Goal: Task Accomplishment & Management: Use online tool/utility

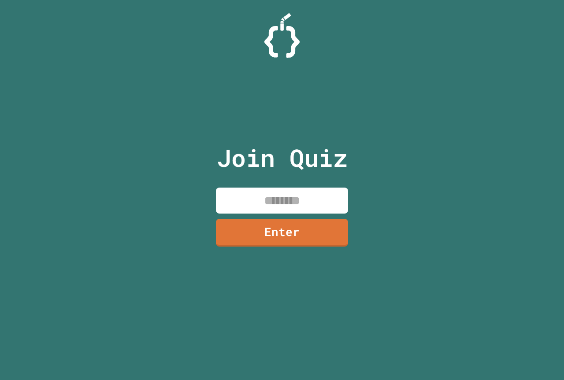
click at [258, 201] on input at bounding box center [282, 201] width 132 height 26
type input "*"
drag, startPoint x: 270, startPoint y: 252, endPoint x: 273, endPoint y: 246, distance: 6.7
click at [271, 251] on div "Join Quiz ******** Enter" at bounding box center [282, 190] width 148 height 336
click at [276, 236] on link "Enter" at bounding box center [282, 233] width 133 height 28
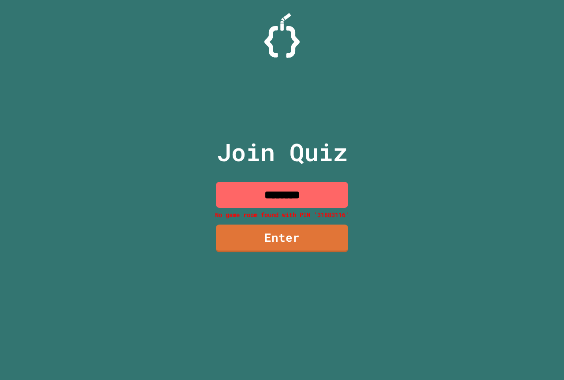
click at [280, 188] on input "********" at bounding box center [282, 195] width 132 height 26
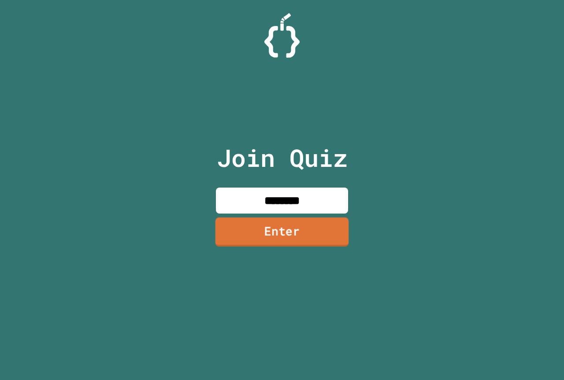
click at [309, 237] on link "Enter" at bounding box center [281, 232] width 133 height 29
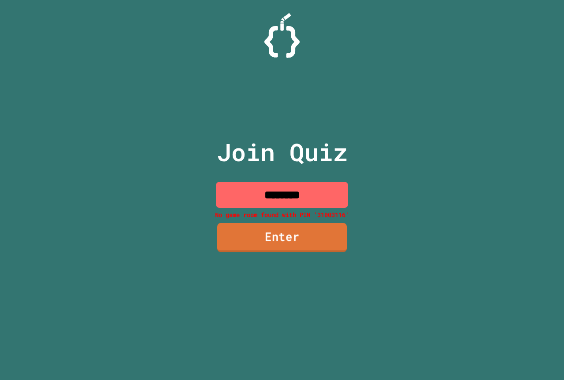
click at [309, 237] on link "Enter" at bounding box center [281, 237] width 129 height 29
drag, startPoint x: 236, startPoint y: 188, endPoint x: 258, endPoint y: 202, distance: 26.0
click at [258, 202] on input "********" at bounding box center [282, 195] width 132 height 26
click at [271, 192] on input "********" at bounding box center [282, 195] width 132 height 26
click at [271, 193] on input "********" at bounding box center [282, 195] width 132 height 26
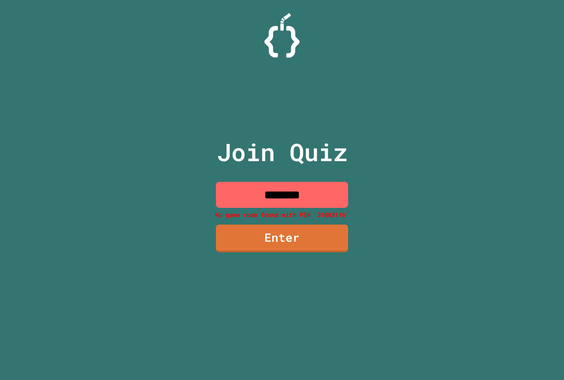
click at [275, 195] on input "********" at bounding box center [282, 195] width 132 height 26
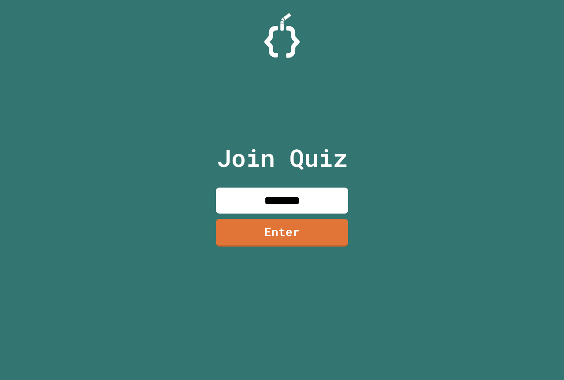
type input "********"
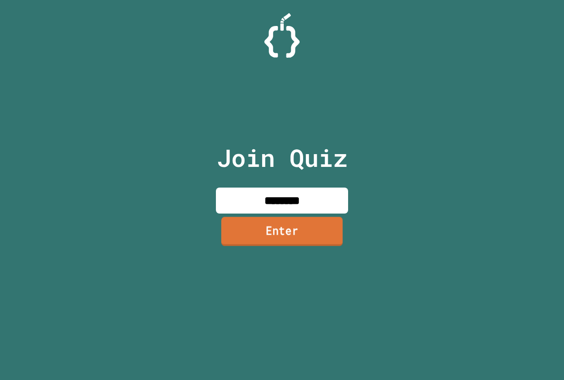
click at [315, 221] on link "Enter" at bounding box center [282, 231] width 122 height 29
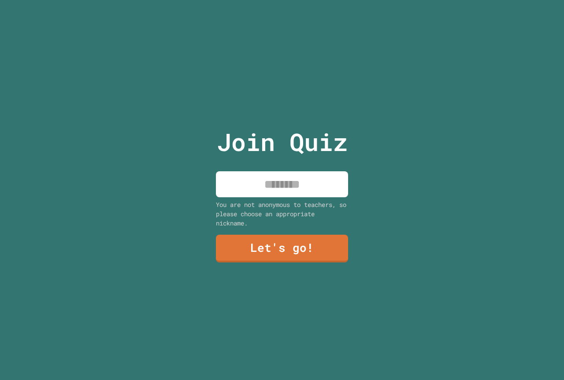
click at [282, 187] on input at bounding box center [282, 184] width 132 height 26
type input "*"
type input "******"
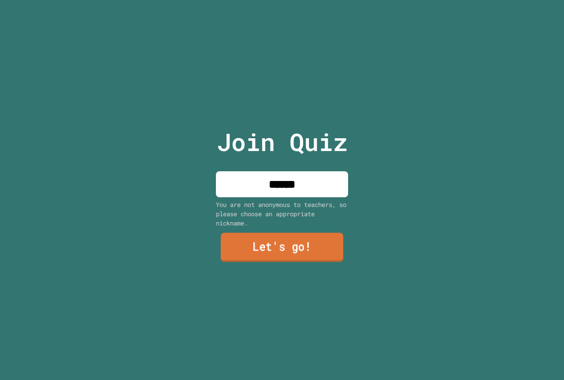
click at [297, 249] on link "Let's go!" at bounding box center [282, 247] width 122 height 29
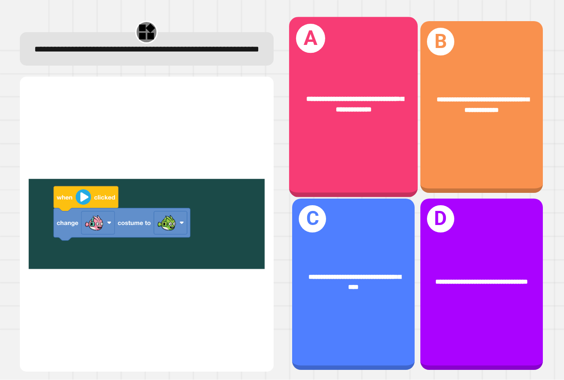
click at [359, 126] on div "**********" at bounding box center [353, 107] width 129 height 180
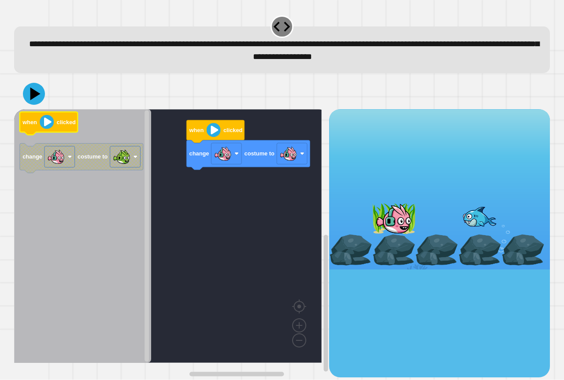
click at [79, 123] on icon "when clicked change costume to" at bounding box center [82, 236] width 137 height 254
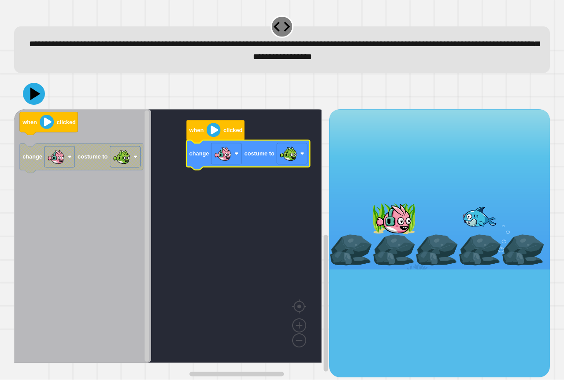
click at [31, 80] on div at bounding box center [281, 93] width 535 height 31
click at [30, 106] on button at bounding box center [34, 94] width 26 height 26
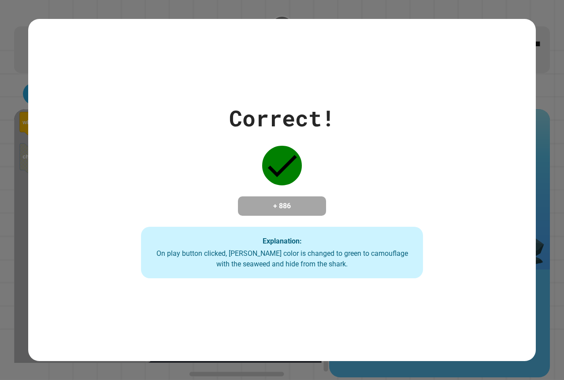
click at [502, 295] on div "Correct! + 886 Explanation: On play button clicked, Finley's color is changed t…" at bounding box center [281, 190] width 507 height 342
drag, startPoint x: 497, startPoint y: 291, endPoint x: 483, endPoint y: 284, distance: 16.1
click at [494, 290] on div "Correct! + 886 Explanation: On play button clicked, Finley's color is changed t…" at bounding box center [281, 190] width 507 height 342
drag, startPoint x: 476, startPoint y: 282, endPoint x: 455, endPoint y: 270, distance: 24.0
click at [457, 272] on div "Correct! + 886 Explanation: On play button clicked, Finley's color is changed t…" at bounding box center [281, 190] width 507 height 342
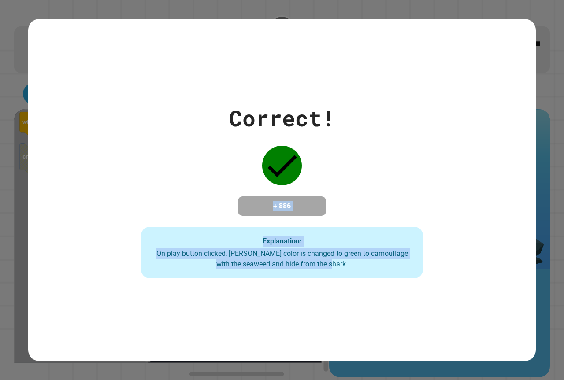
drag, startPoint x: 433, startPoint y: 262, endPoint x: 343, endPoint y: 123, distance: 166.2
click at [343, 123] on div "Correct! + 886 Explanation: On play button clicked, Finley's color is changed t…" at bounding box center [282, 190] width 402 height 177
click at [344, 183] on div "Correct! + 886 Explanation: On play button clicked, Finley's color is changed t…" at bounding box center [282, 190] width 402 height 177
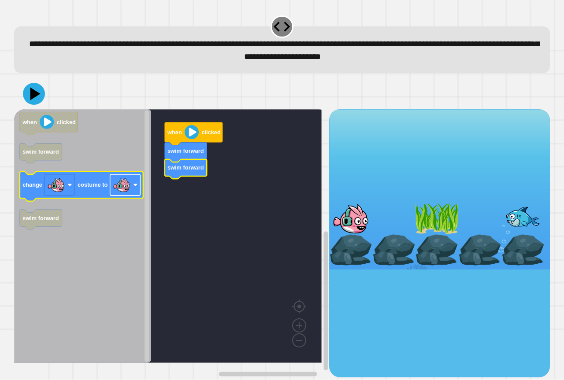
click at [131, 194] on rect "Blockly Workspace" at bounding box center [125, 184] width 30 height 21
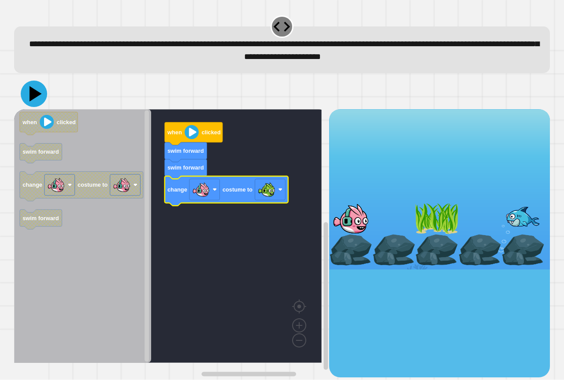
click at [37, 104] on icon at bounding box center [34, 94] width 26 height 26
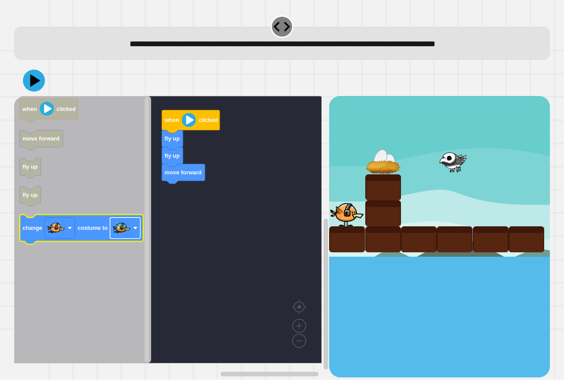
click at [115, 228] on image "Blockly Workspace" at bounding box center [122, 228] width 18 height 18
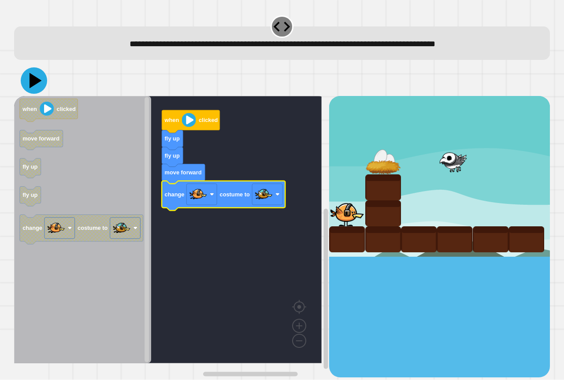
click at [39, 78] on icon at bounding box center [34, 80] width 26 height 26
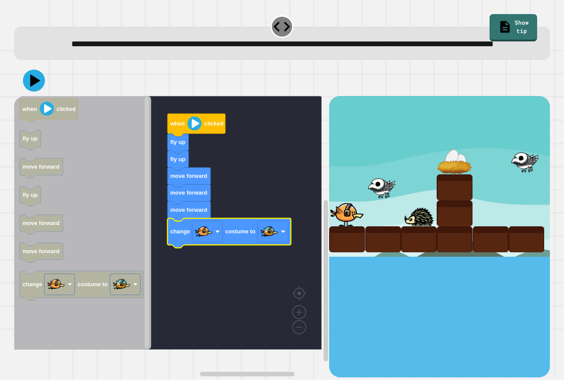
click at [43, 89] on div at bounding box center [281, 80] width 535 height 31
click at [33, 89] on icon at bounding box center [36, 80] width 12 height 15
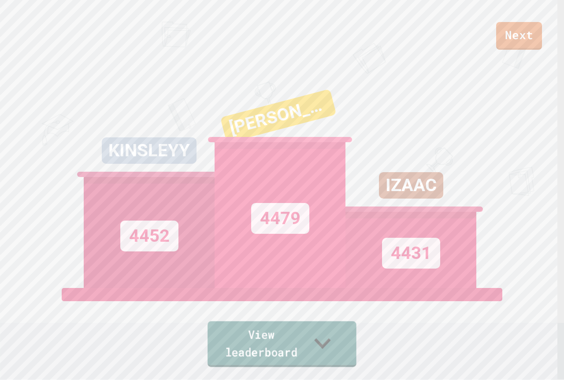
click at [317, 342] on link "View leaderboard" at bounding box center [281, 344] width 149 height 46
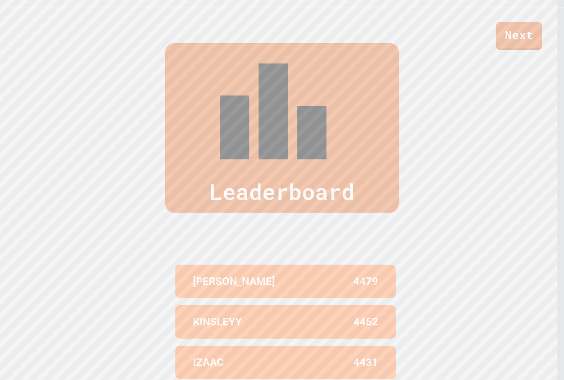
scroll to position [377, 0]
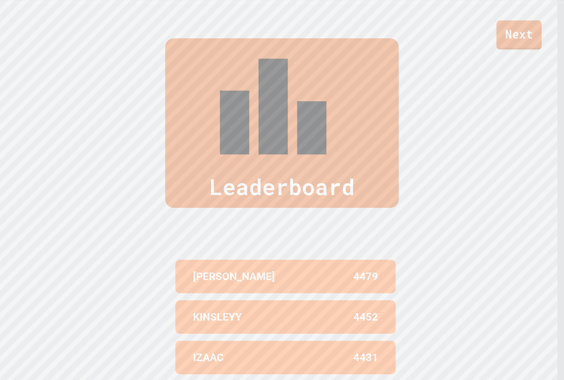
click at [508, 30] on link "Next" at bounding box center [518, 34] width 45 height 29
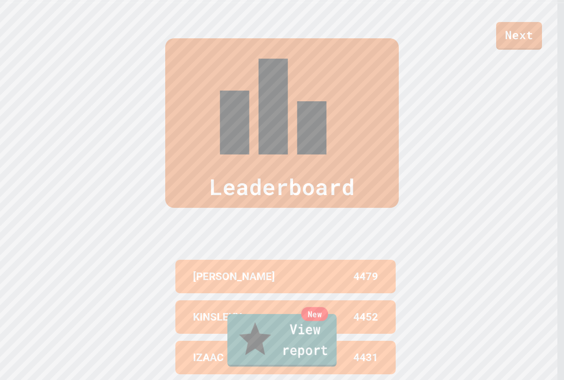
click at [326, 321] on div "New" at bounding box center [314, 314] width 27 height 14
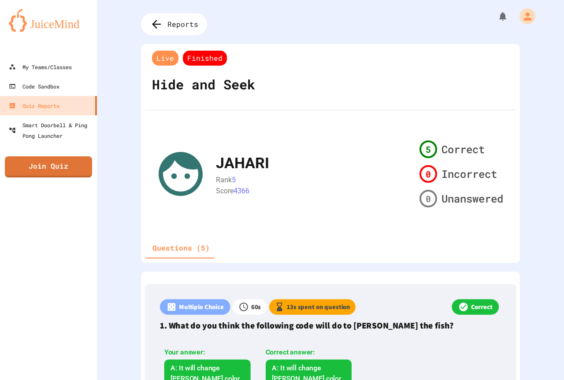
drag, startPoint x: 267, startPoint y: 90, endPoint x: 208, endPoint y: 186, distance: 113.3
click at [208, 186] on div "Live Finished Hide and Seek JAHARI Rank 5 Score 4366 5 Correct 0 Incorrect 0 Un…" at bounding box center [330, 153] width 379 height 219
click at [60, 161] on link "Join Quiz" at bounding box center [49, 166] width 86 height 22
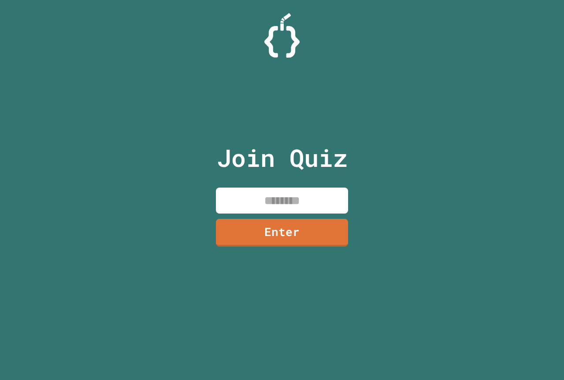
drag, startPoint x: 238, startPoint y: 397, endPoint x: 244, endPoint y: 397, distance: 6.2
click at [244, 380] on html "We are updating our servers at 7PM EST [DATE]. [PERSON_NAME] should continue to…" at bounding box center [282, 190] width 564 height 380
click at [315, 196] on input at bounding box center [282, 201] width 132 height 26
click at [285, 225] on link "Enter" at bounding box center [282, 232] width 134 height 29
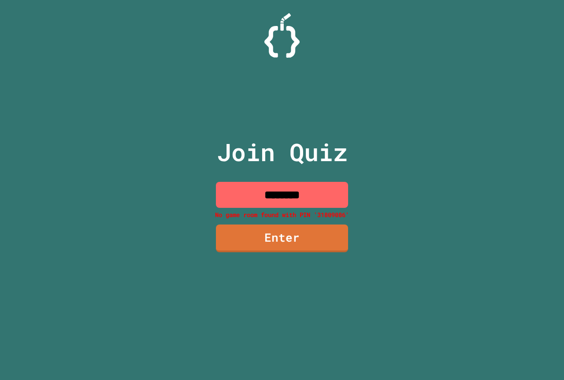
click at [299, 199] on input "********" at bounding box center [282, 195] width 132 height 26
click at [301, 198] on input "********" at bounding box center [282, 195] width 132 height 26
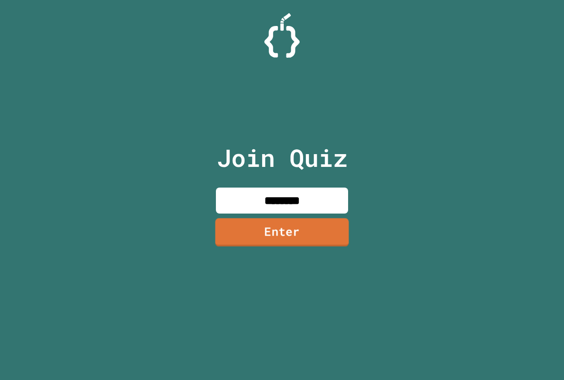
type input "********"
click at [300, 234] on link "Enter" at bounding box center [281, 232] width 133 height 28
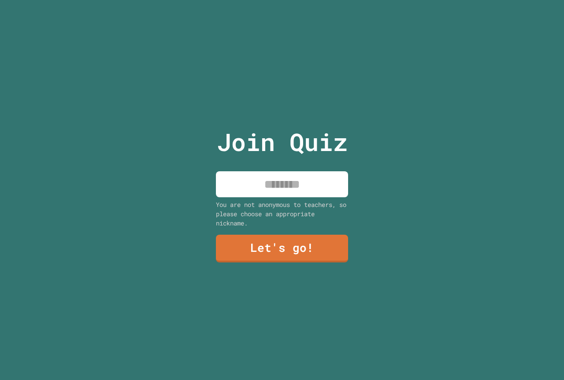
click at [293, 184] on input at bounding box center [282, 184] width 132 height 26
type input "******"
click at [272, 252] on link "Let's go!" at bounding box center [282, 247] width 130 height 29
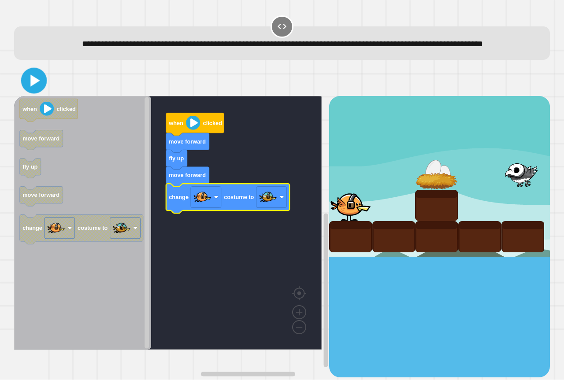
drag, startPoint x: 26, startPoint y: 89, endPoint x: 22, endPoint y: 91, distance: 5.3
click at [22, 91] on button at bounding box center [34, 81] width 26 height 26
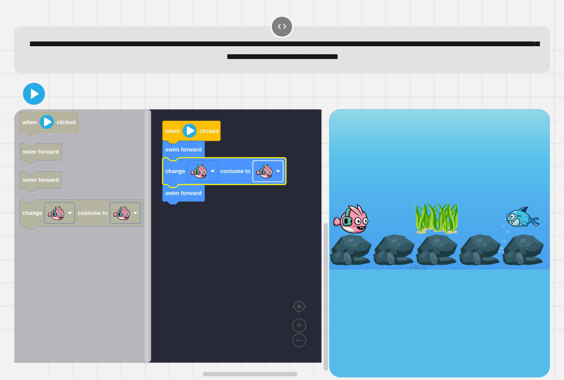
click at [269, 182] on rect "Blockly Workspace" at bounding box center [268, 171] width 30 height 21
drag, startPoint x: 18, startPoint y: 84, endPoint x: 23, endPoint y: 87, distance: 6.7
click at [23, 87] on div at bounding box center [281, 93] width 535 height 31
click at [28, 93] on icon at bounding box center [34, 94] width 20 height 20
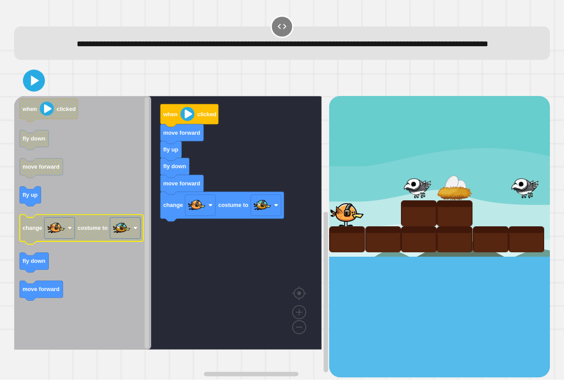
click at [48, 244] on icon "Blockly Workspace" at bounding box center [81, 230] width 123 height 30
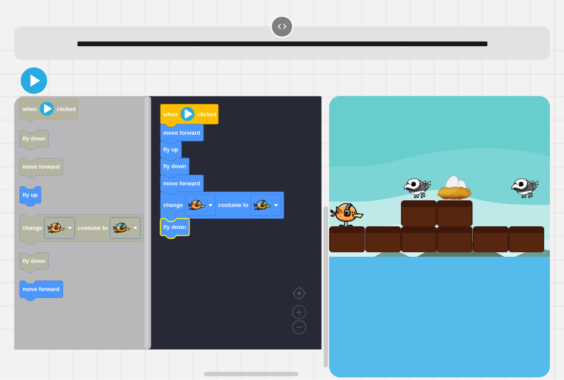
click at [29, 91] on icon at bounding box center [33, 80] width 21 height 21
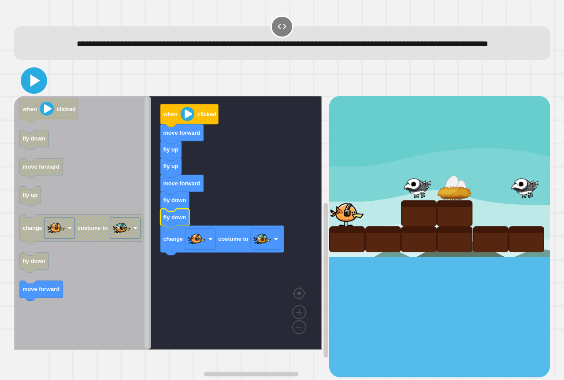
click at [32, 91] on icon at bounding box center [33, 80] width 21 height 21
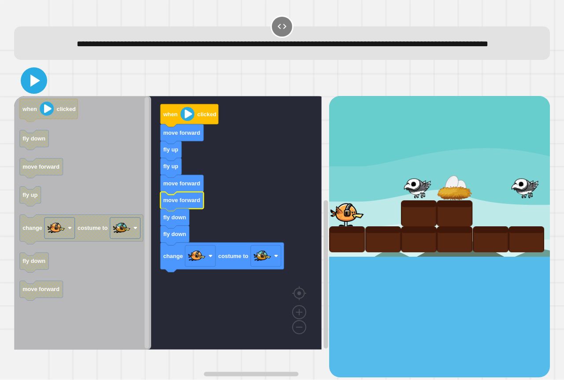
click at [43, 91] on icon at bounding box center [33, 80] width 21 height 21
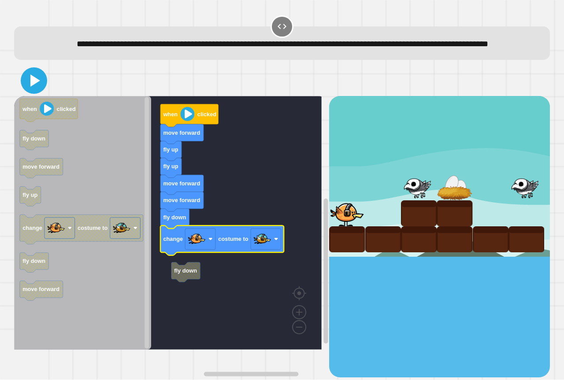
click at [30, 91] on icon at bounding box center [33, 80] width 21 height 21
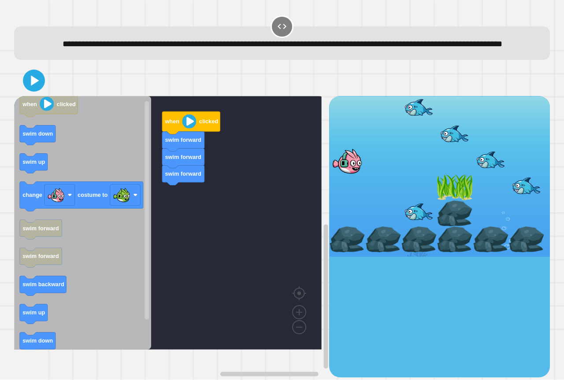
click at [56, 162] on icon "Blockly Workspace" at bounding box center [82, 223] width 137 height 254
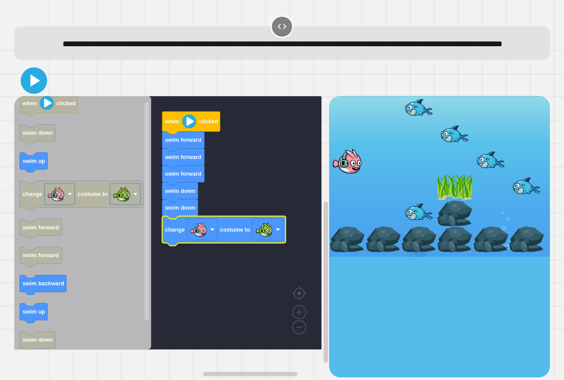
click at [36, 87] on icon at bounding box center [35, 80] width 10 height 12
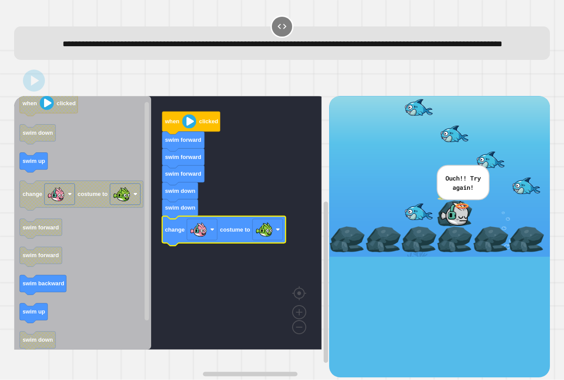
click at [231, 249] on g "when clicked swim forward swim forward swim forward swim down swim down change …" at bounding box center [174, 223] width 320 height 254
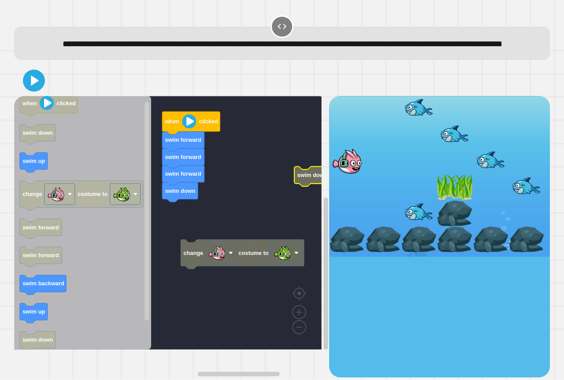
click at [259, 269] on g "when clicked swim forward swim forward swim forward swim down change costume to…" at bounding box center [174, 223] width 320 height 254
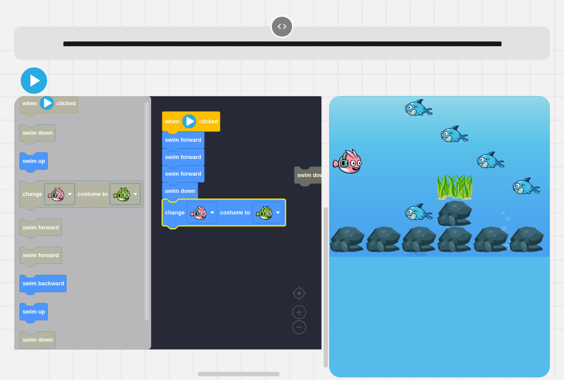
click at [25, 91] on icon at bounding box center [33, 80] width 21 height 21
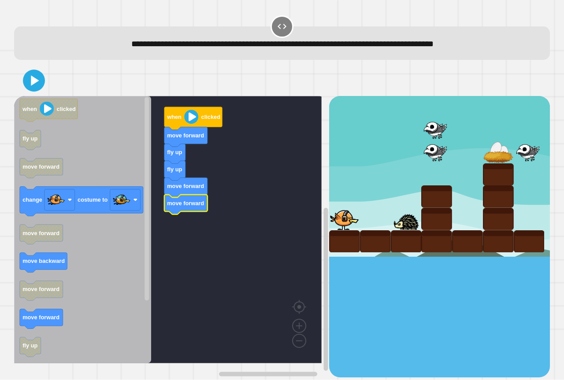
click at [53, 310] on icon "Blockly Workspace" at bounding box center [82, 229] width 137 height 267
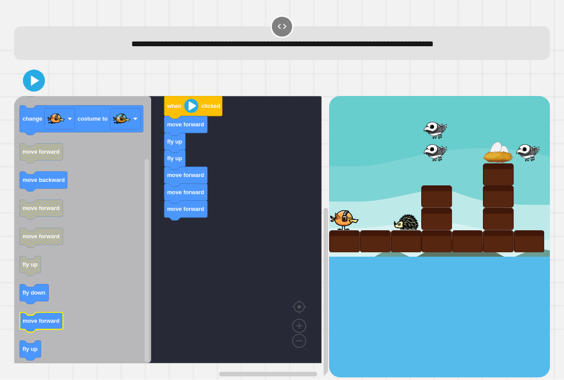
click at [45, 319] on text "move forward" at bounding box center [40, 321] width 37 height 7
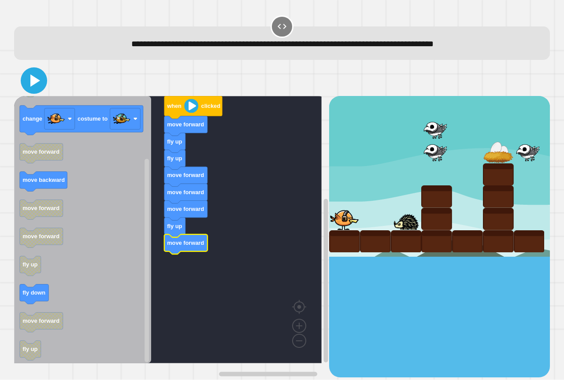
click at [41, 80] on icon at bounding box center [33, 80] width 21 height 21
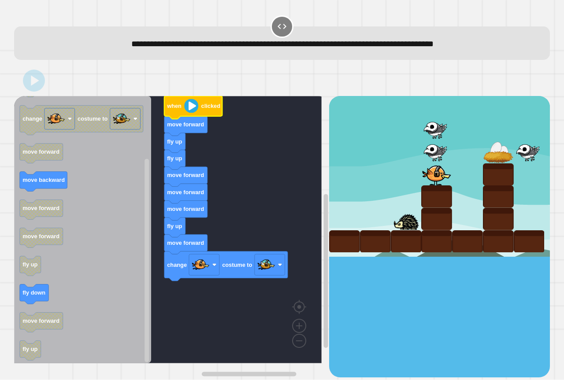
click at [191, 106] on image "Blockly Workspace" at bounding box center [191, 106] width 14 height 14
click at [35, 83] on icon at bounding box center [35, 80] width 9 height 11
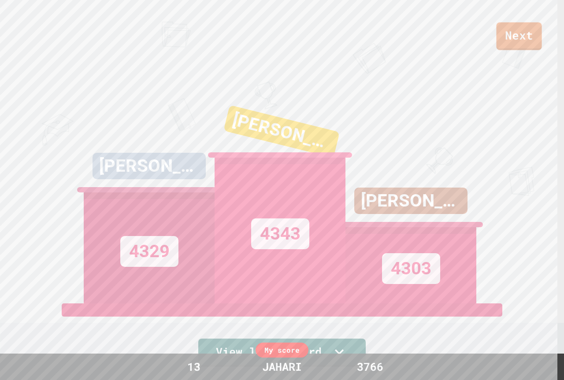
click at [495, 66] on div "Next [PERSON_NAME] 4329 [PERSON_NAME] 4343 [PERSON_NAME] 4303 View leaderboard" at bounding box center [282, 190] width 564 height 380
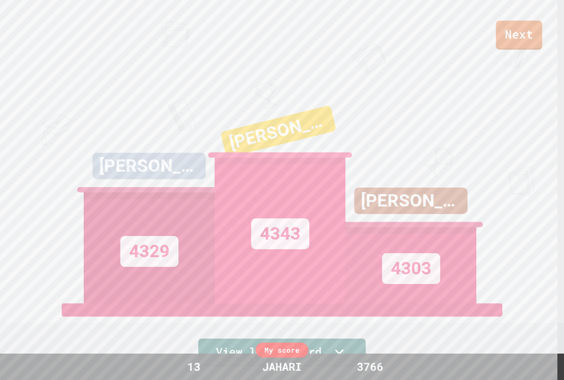
click at [524, 44] on link "Next" at bounding box center [519, 35] width 46 height 29
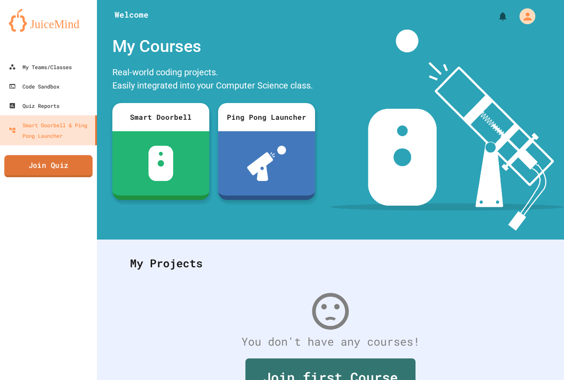
click at [72, 170] on link "Join Quiz" at bounding box center [48, 166] width 89 height 22
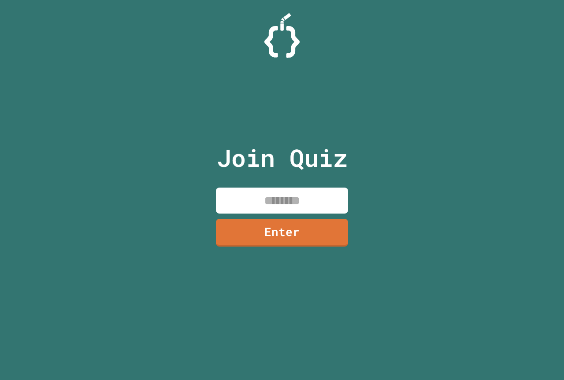
click at [280, 197] on input at bounding box center [282, 201] width 132 height 26
type input "********"
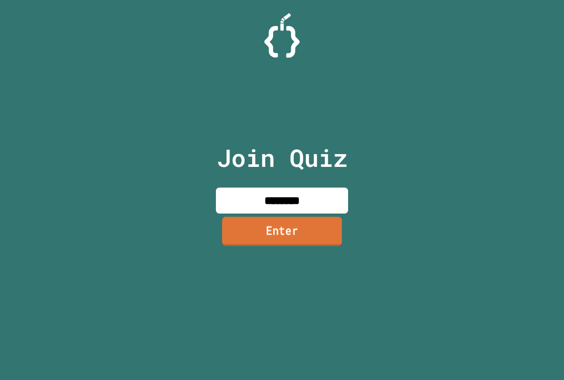
click at [299, 229] on link "Enter" at bounding box center [282, 231] width 120 height 29
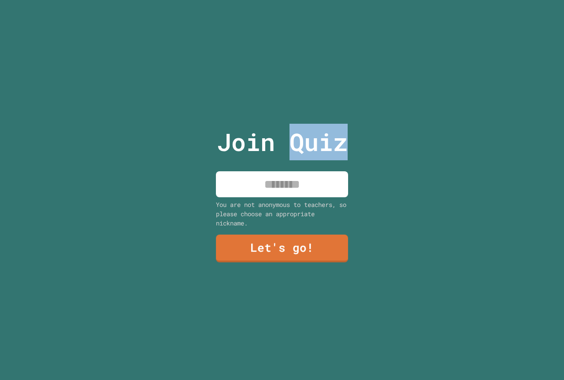
drag, startPoint x: 286, startPoint y: 162, endPoint x: 288, endPoint y: 182, distance: 19.9
click at [285, 169] on div "Join Quiz You are not anonymous to teachers, so please choose an appropriate ni…" at bounding box center [282, 190] width 148 height 380
click at [288, 184] on input at bounding box center [282, 184] width 132 height 26
type input "******"
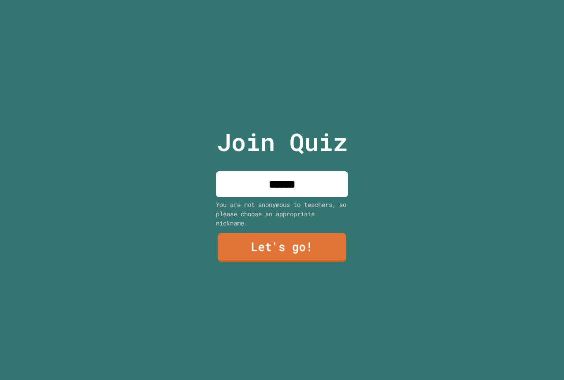
click at [264, 234] on link "Let's go!" at bounding box center [282, 247] width 128 height 29
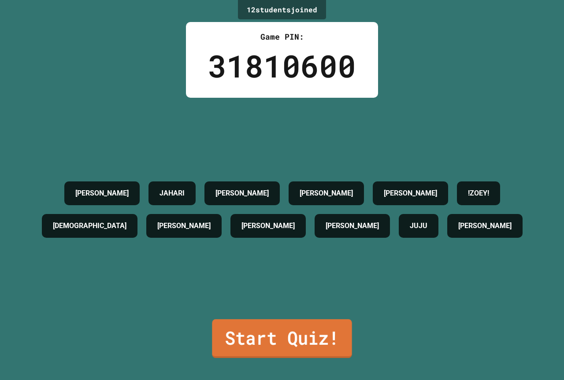
click at [299, 337] on link "Start Quiz!" at bounding box center [282, 338] width 140 height 39
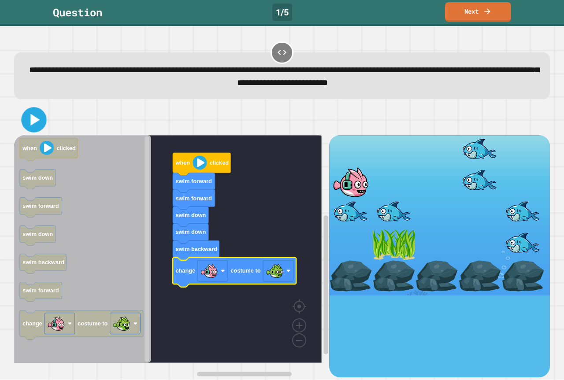
click at [24, 122] on icon at bounding box center [34, 120] width 20 height 20
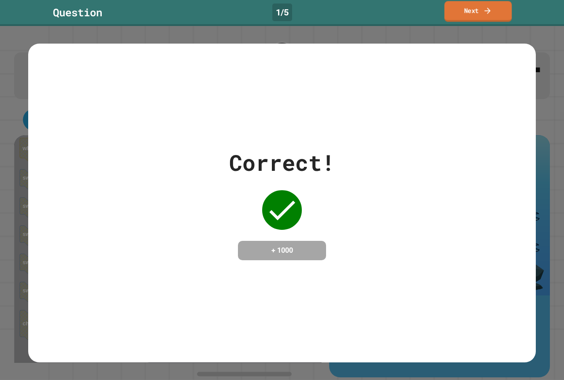
click at [492, 14] on link "Next" at bounding box center [477, 11] width 67 height 21
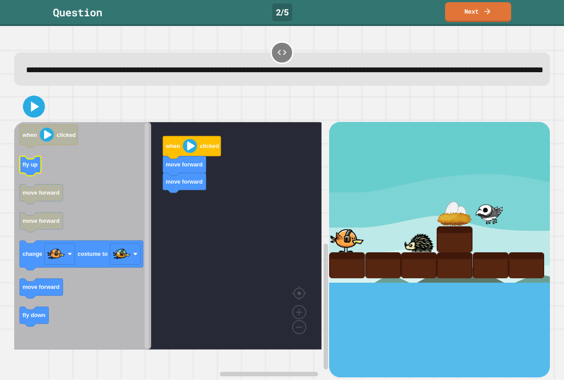
click at [32, 176] on icon "Blockly Workspace" at bounding box center [30, 166] width 21 height 20
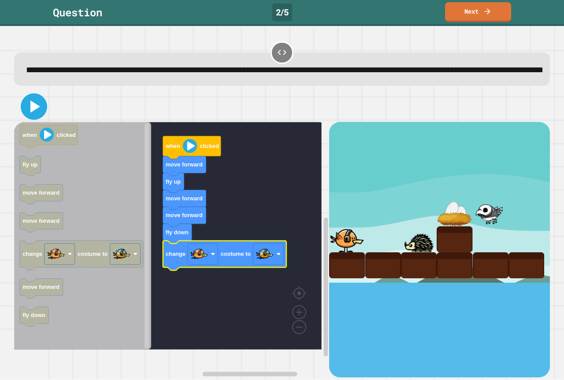
drag, startPoint x: 41, startPoint y: 117, endPoint x: 60, endPoint y: 120, distance: 18.7
click at [42, 117] on icon at bounding box center [33, 106] width 21 height 21
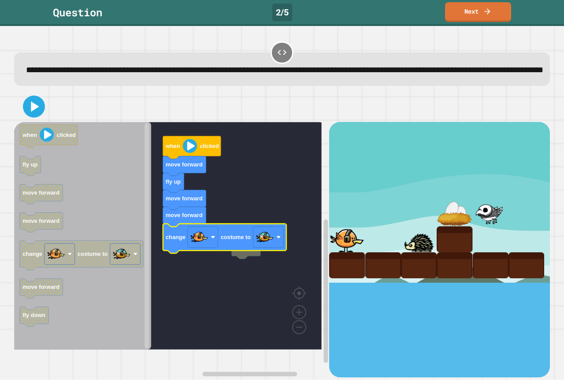
click at [46, 122] on div at bounding box center [281, 106] width 535 height 31
drag, startPoint x: 35, startPoint y: 122, endPoint x: 39, endPoint y: 120, distance: 4.7
click at [34, 113] on icon at bounding box center [35, 106] width 10 height 12
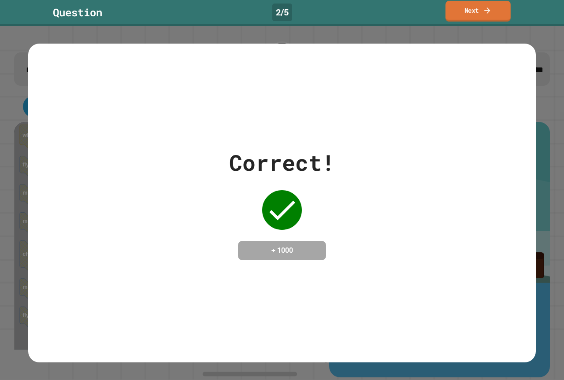
click at [493, 17] on link "Next" at bounding box center [477, 11] width 65 height 21
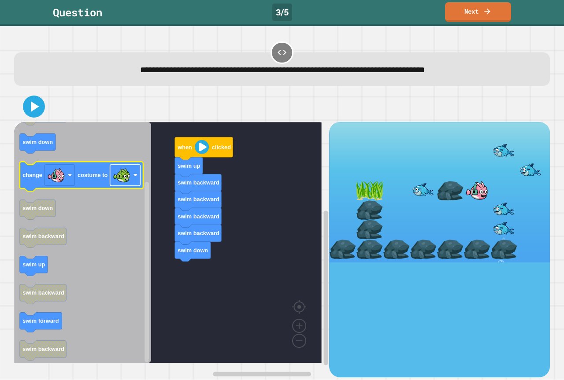
click at [114, 173] on image "Blockly Workspace" at bounding box center [122, 175] width 18 height 18
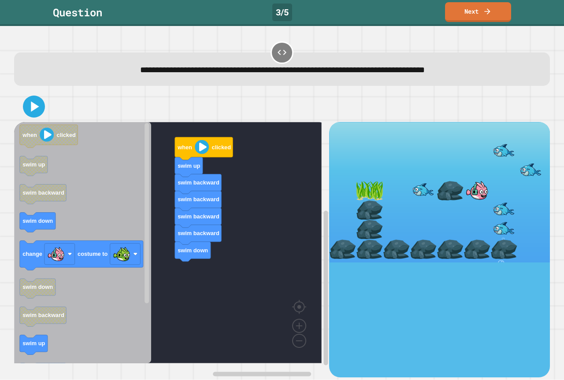
click at [199, 259] on div "when clicked swim up swim backward swim backward swim backward swim backward sw…" at bounding box center [171, 249] width 315 height 255
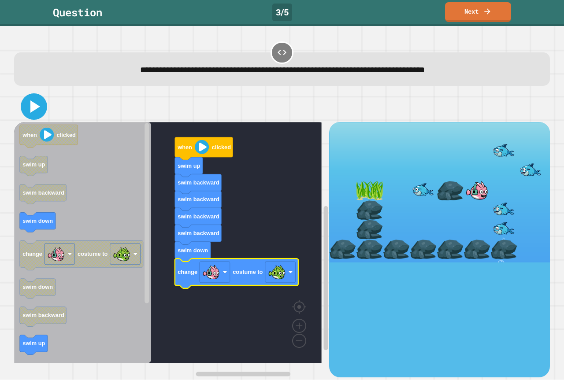
click at [37, 107] on icon at bounding box center [35, 106] width 10 height 12
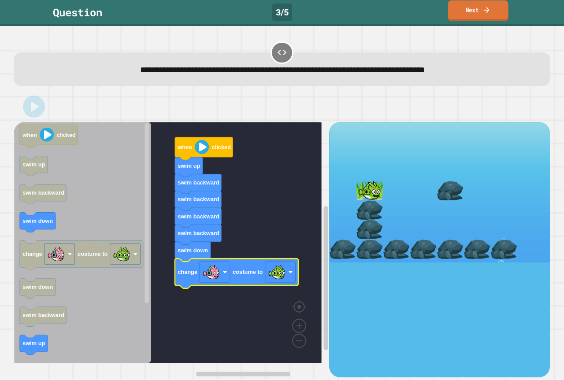
click at [490, 7] on icon at bounding box center [486, 9] width 8 height 9
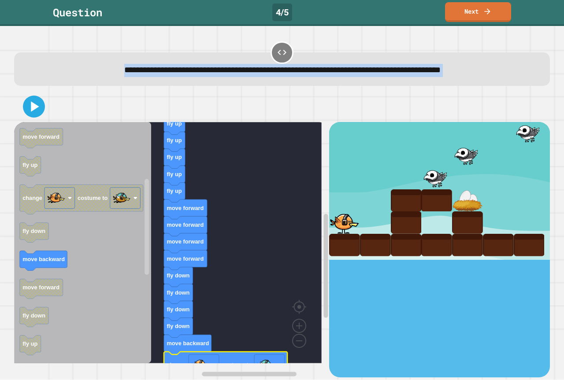
drag, startPoint x: 28, startPoint y: 95, endPoint x: 29, endPoint y: 99, distance: 4.6
click at [29, 97] on div "**********" at bounding box center [281, 208] width 541 height 343
click at [29, 99] on icon at bounding box center [33, 106] width 21 height 21
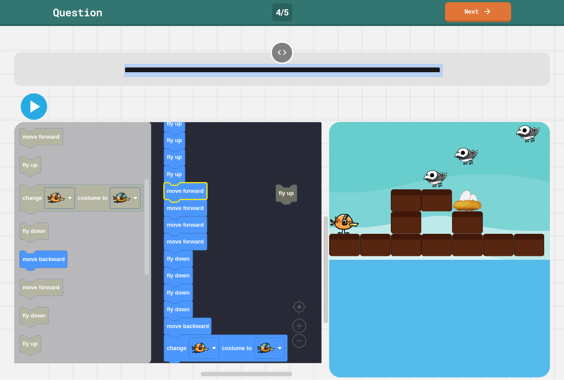
click at [44, 106] on button at bounding box center [34, 106] width 26 height 26
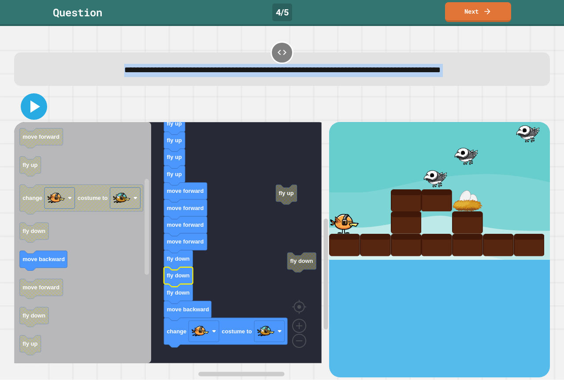
click at [31, 110] on icon at bounding box center [35, 106] width 10 height 12
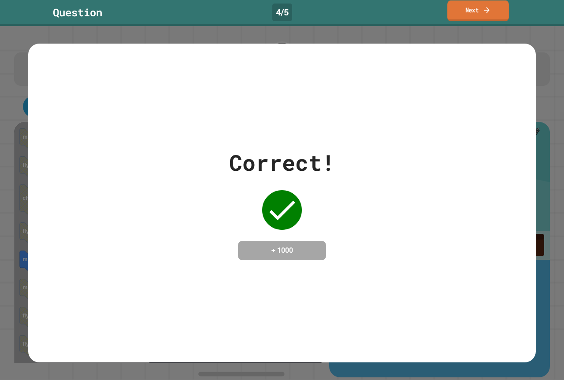
click at [485, 9] on icon at bounding box center [486, 9] width 8 height 9
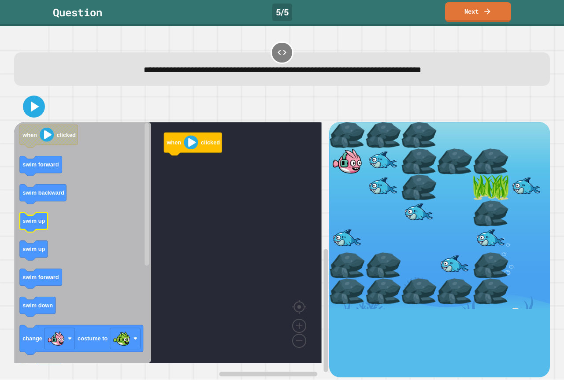
click at [28, 220] on text "swim up" at bounding box center [33, 221] width 22 height 7
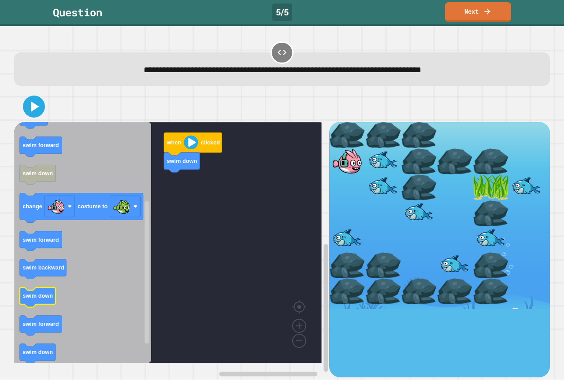
click at [48, 302] on g "when clicked swim forward swim backward swim up swim up swim forward swim down …" at bounding box center [81, 192] width 123 height 399
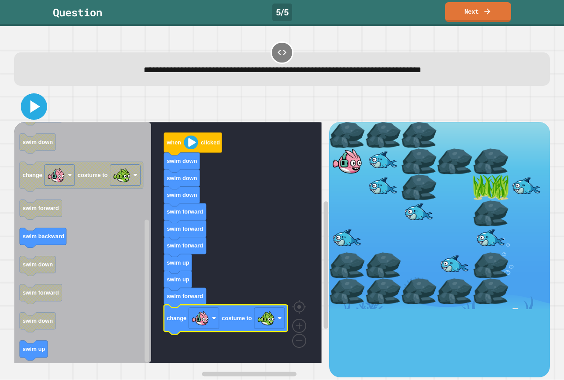
click at [34, 111] on icon at bounding box center [35, 106] width 10 height 12
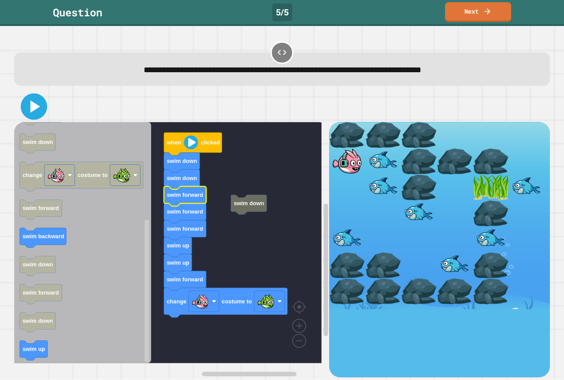
click at [39, 111] on icon at bounding box center [33, 106] width 21 height 21
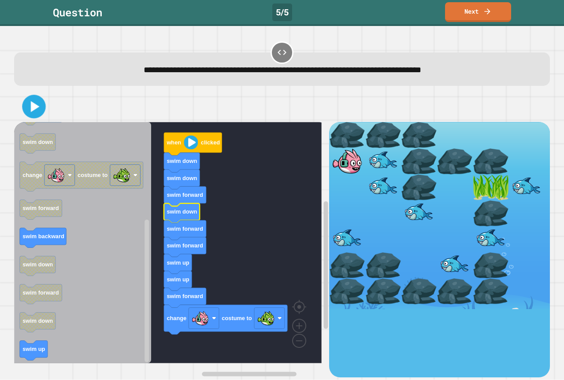
click at [21, 109] on div at bounding box center [281, 106] width 535 height 31
click at [27, 109] on icon at bounding box center [33, 106] width 21 height 21
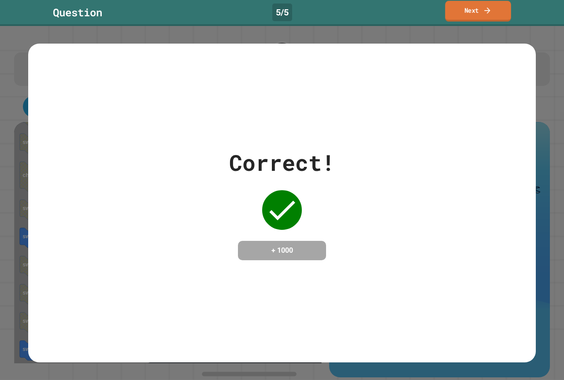
click at [491, 13] on icon at bounding box center [487, 10] width 9 height 9
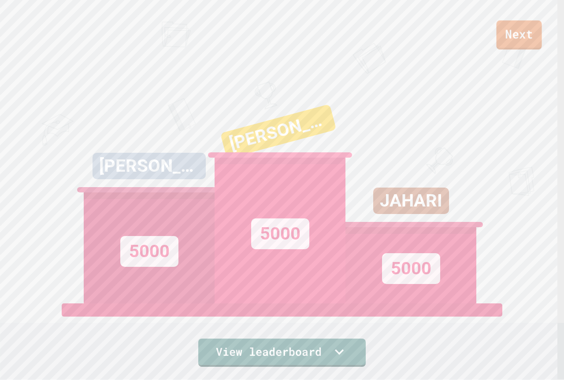
click at [511, 29] on link "Next" at bounding box center [518, 34] width 45 height 29
